Goal: Task Accomplishment & Management: Manage account settings

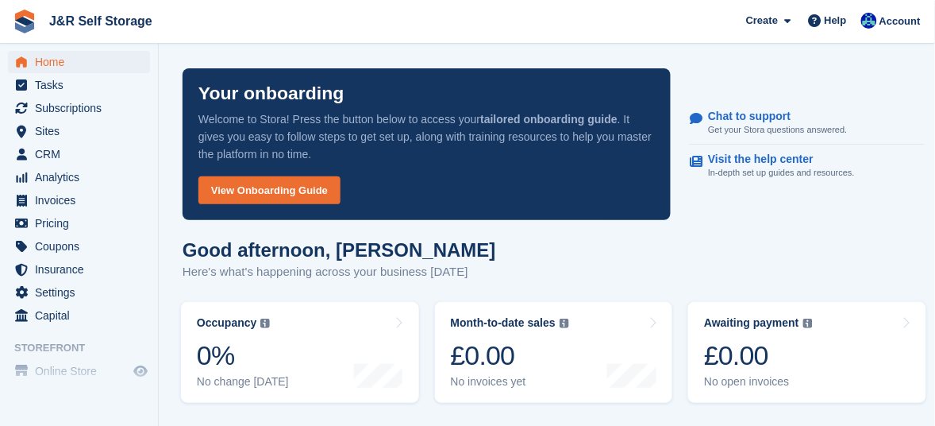
scroll to position [98, 0]
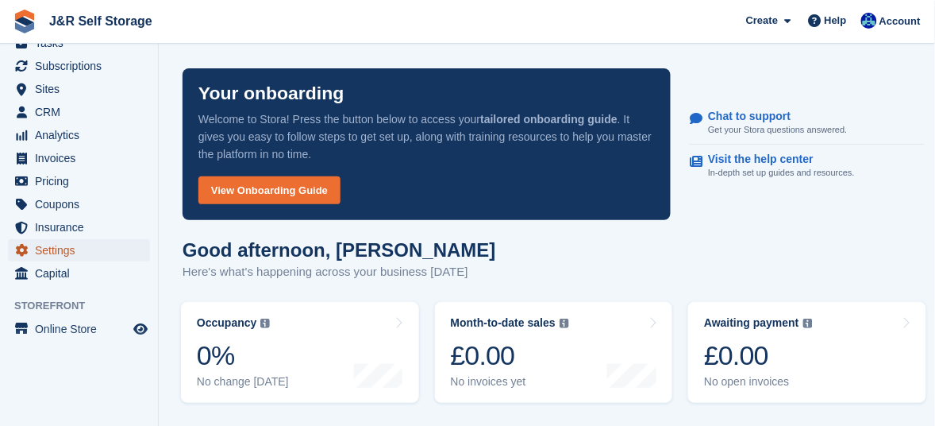
click at [42, 248] on span "Settings" at bounding box center [82, 250] width 95 height 22
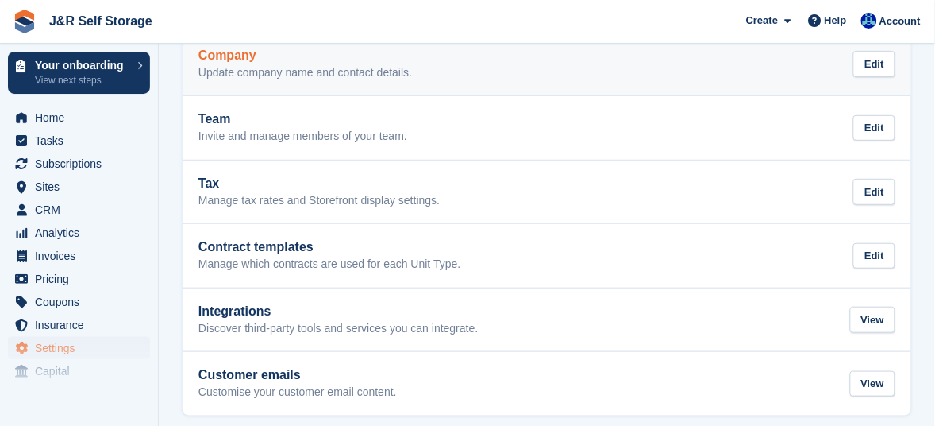
scroll to position [114, 0]
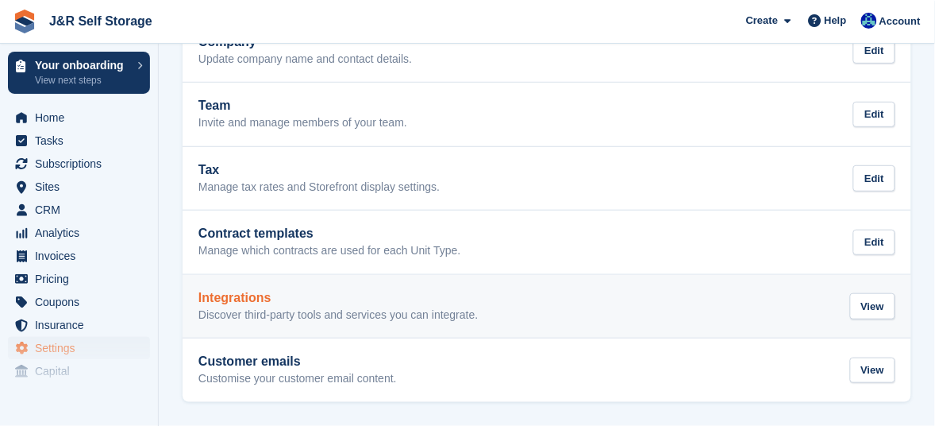
click at [262, 310] on p "Discover third-party tools and services you can integrate." at bounding box center [338, 315] width 280 height 14
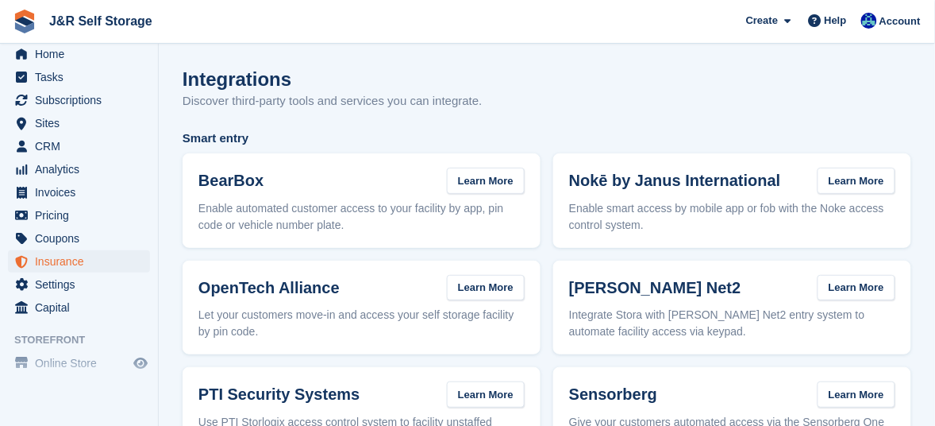
scroll to position [98, 0]
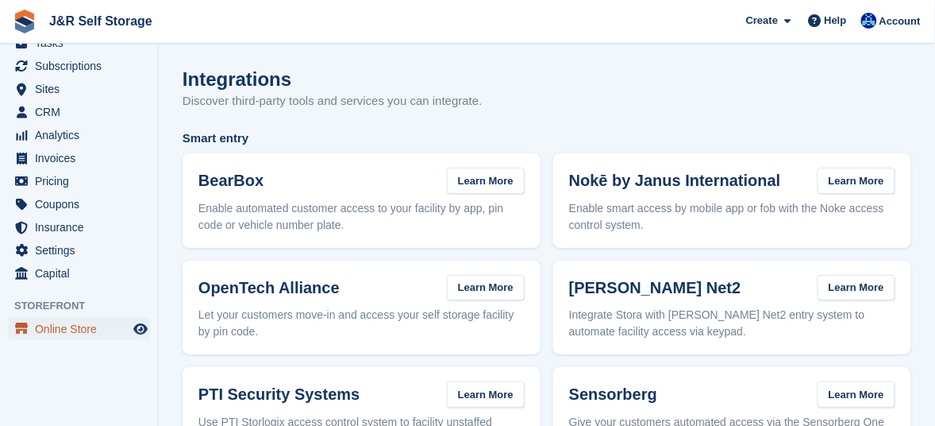
click at [65, 327] on span "Online Store" at bounding box center [82, 329] width 95 height 22
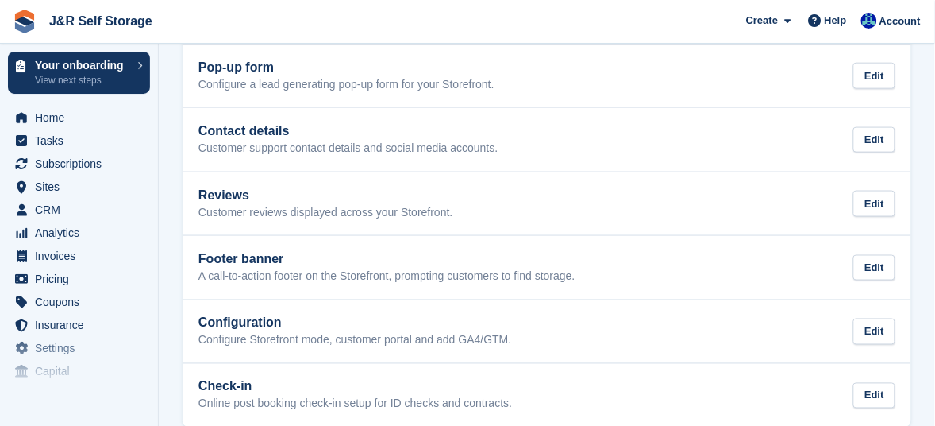
scroll to position [370, 0]
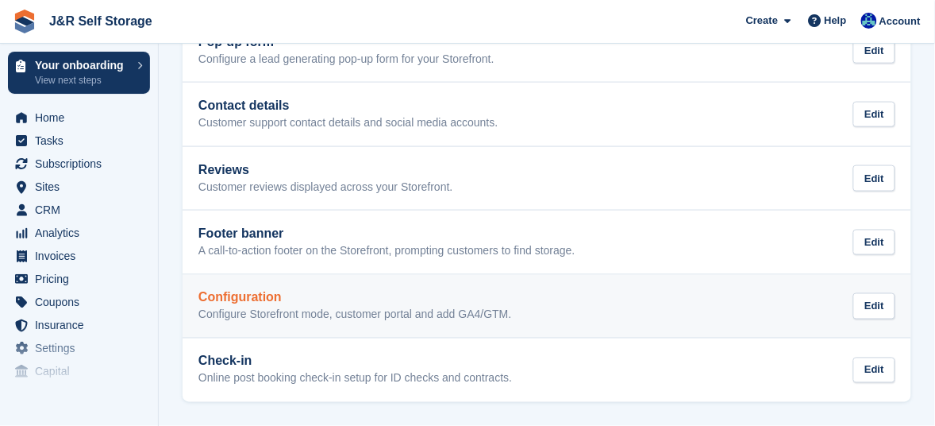
click at [248, 300] on h2 "Configuration" at bounding box center [355, 298] width 314 height 14
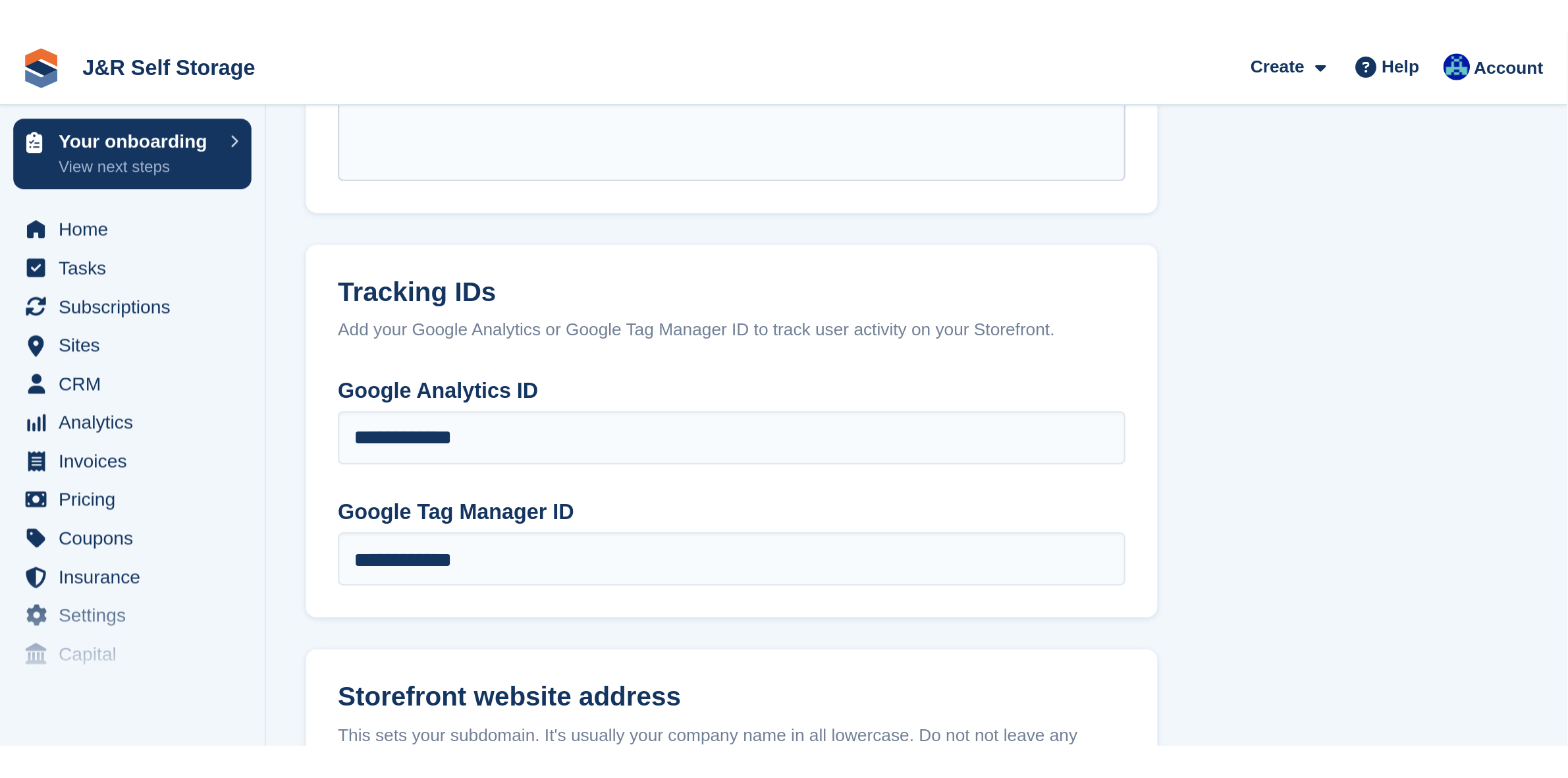
scroll to position [741, 0]
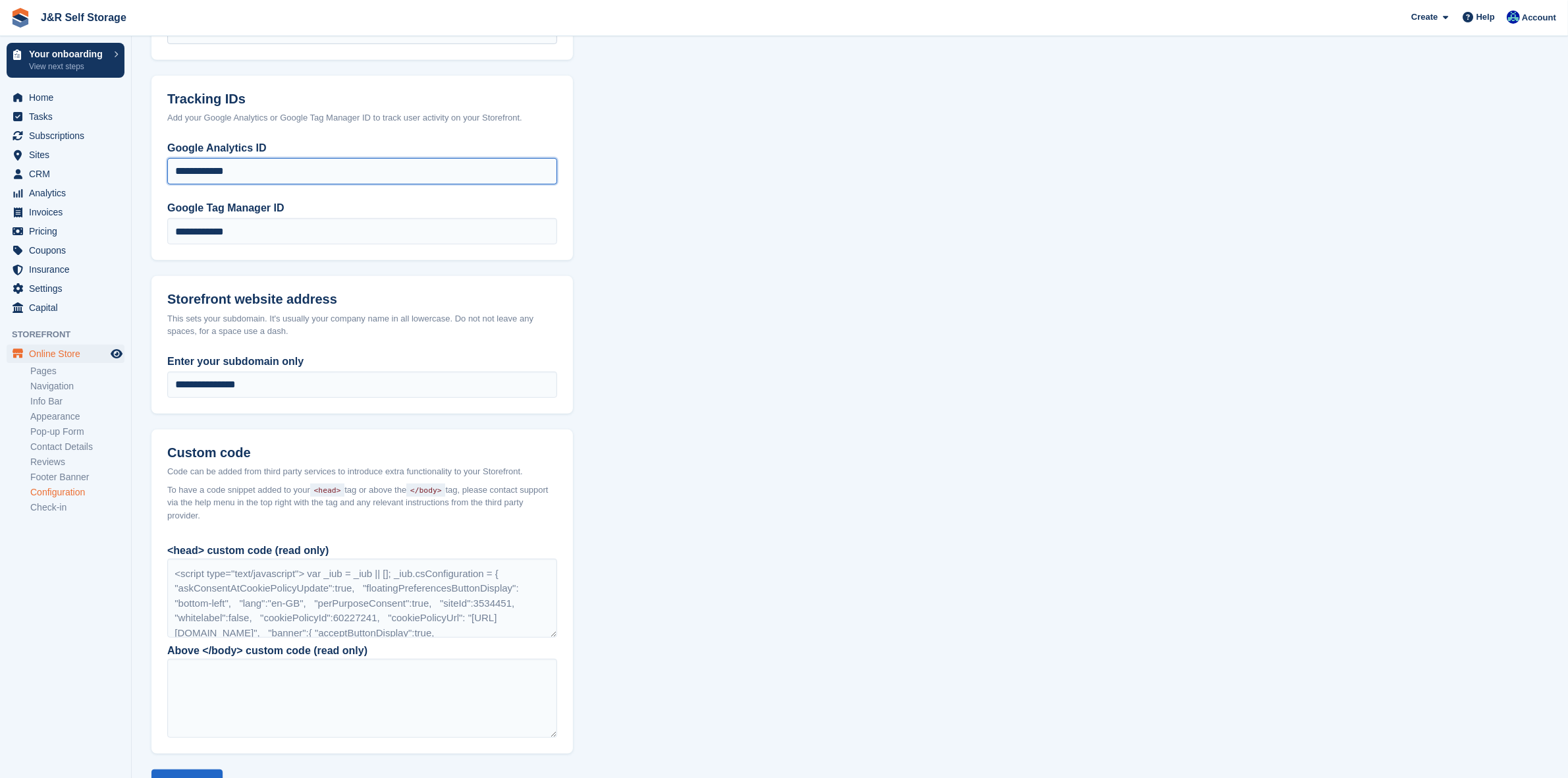
drag, startPoint x: 271, startPoint y: 171, endPoint x: 166, endPoint y: 163, distance: 105.3
click at [166, 163] on div "**********" at bounding box center [363, 200] width 421 height 119
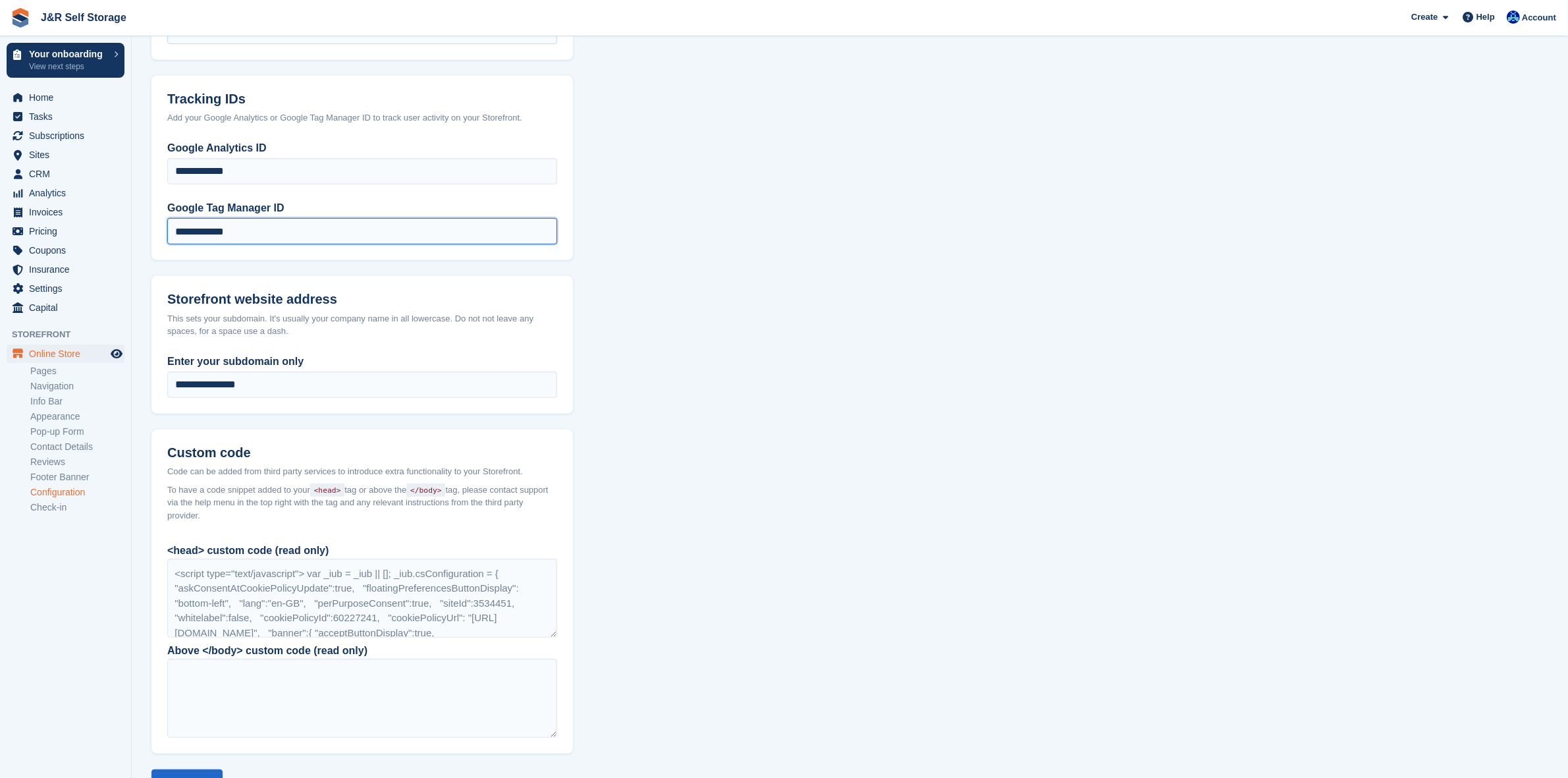
drag, startPoint x: 299, startPoint y: 229, endPoint x: 144, endPoint y: 212, distance: 155.9
click at [144, 212] on section "Configuration Connect your domain Get your website domain or subdomain set up f…" at bounding box center [850, 45] width 1436 height 1572
